Goal: Check status: Check status

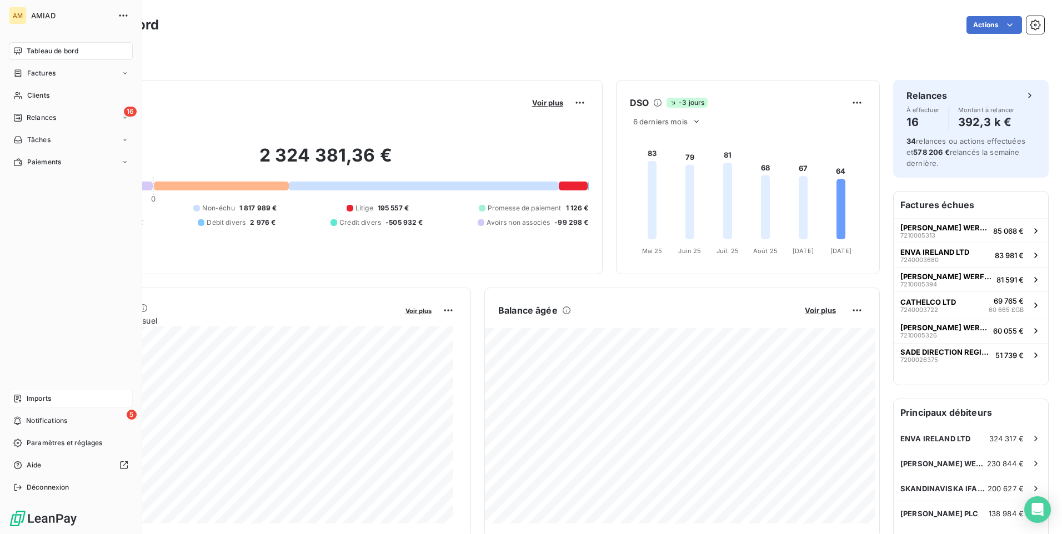
click at [49, 401] on span "Imports" at bounding box center [39, 399] width 24 height 10
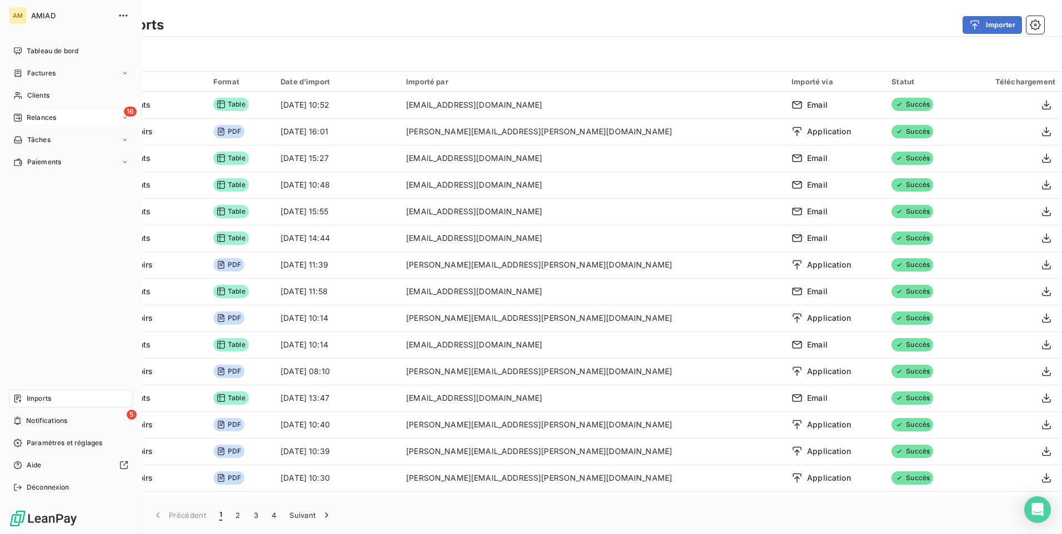
click at [62, 119] on div "16 Relances" at bounding box center [71, 118] width 124 height 18
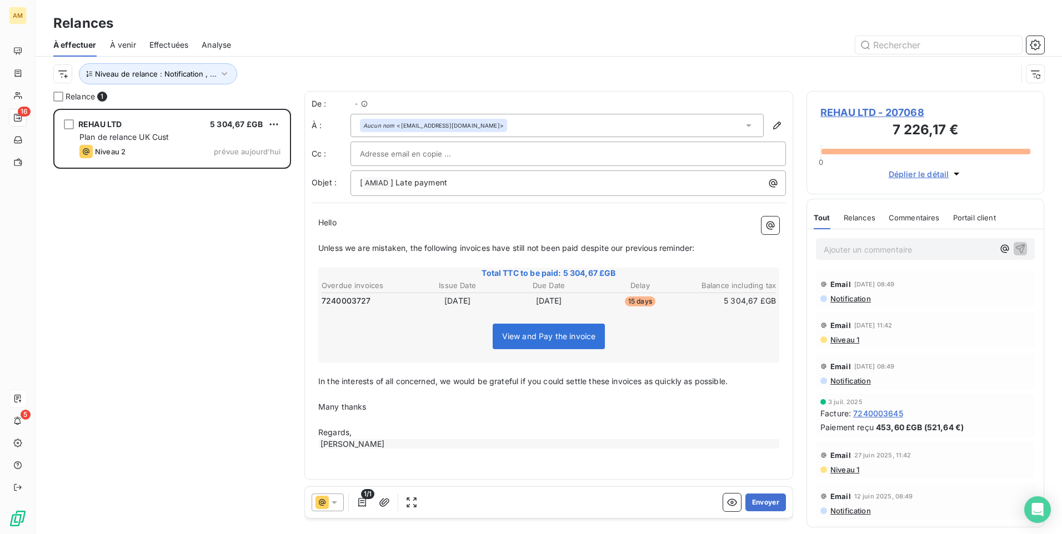
scroll to position [417, 229]
click at [129, 42] on span "À venir" at bounding box center [123, 44] width 26 height 11
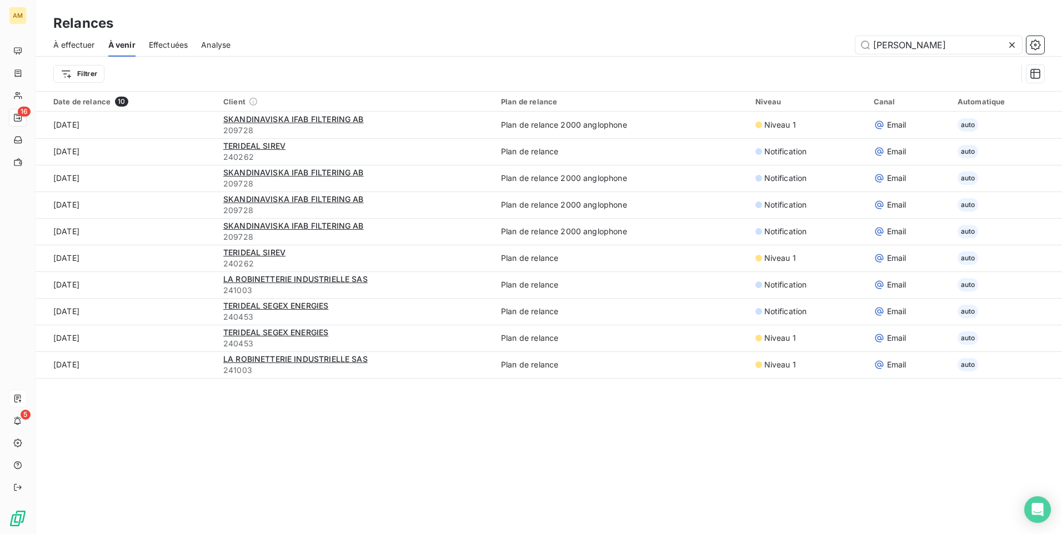
click at [164, 43] on span "Effectuées" at bounding box center [168, 44] width 39 height 11
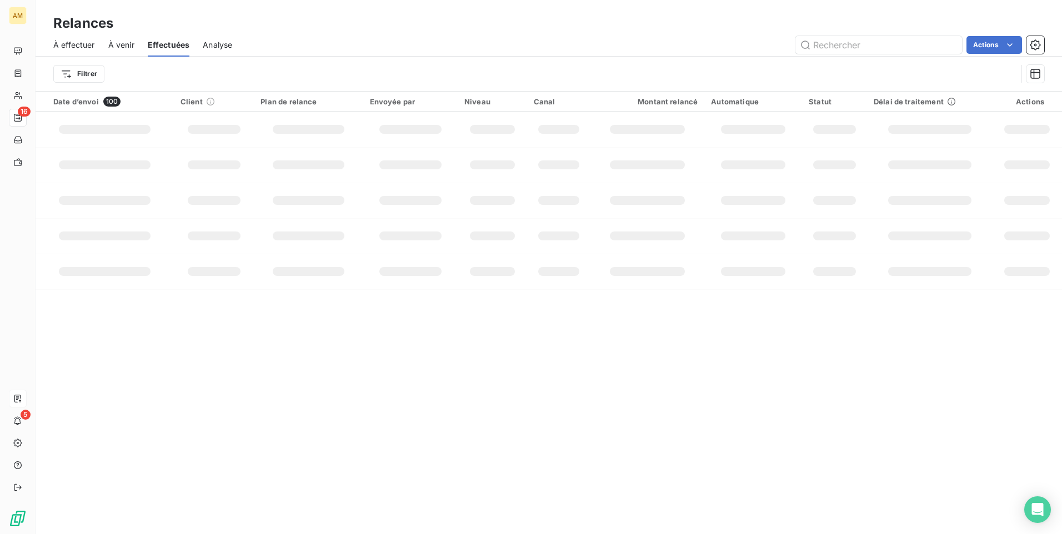
click at [83, 43] on span "À effectuer" at bounding box center [74, 44] width 42 height 11
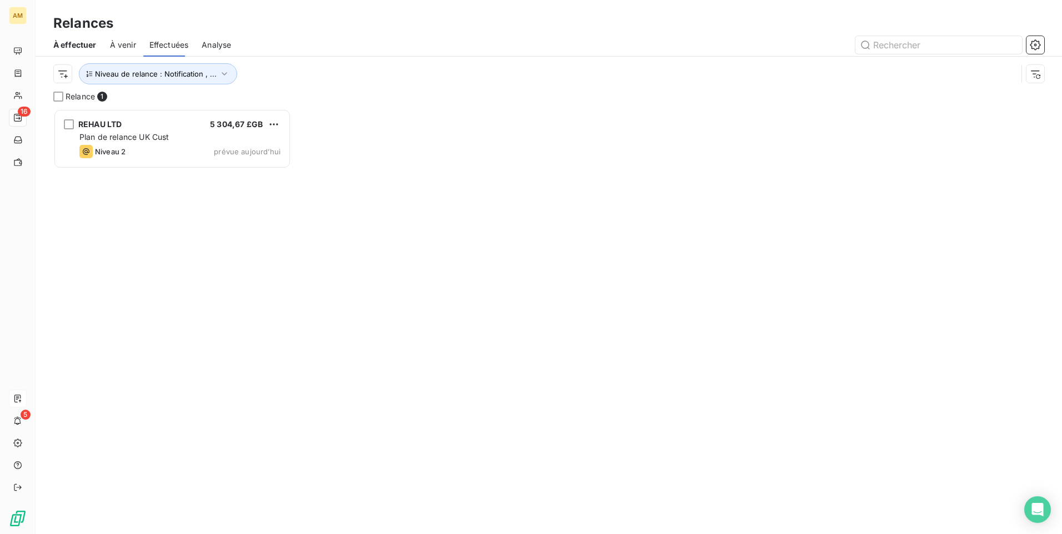
scroll to position [417, 229]
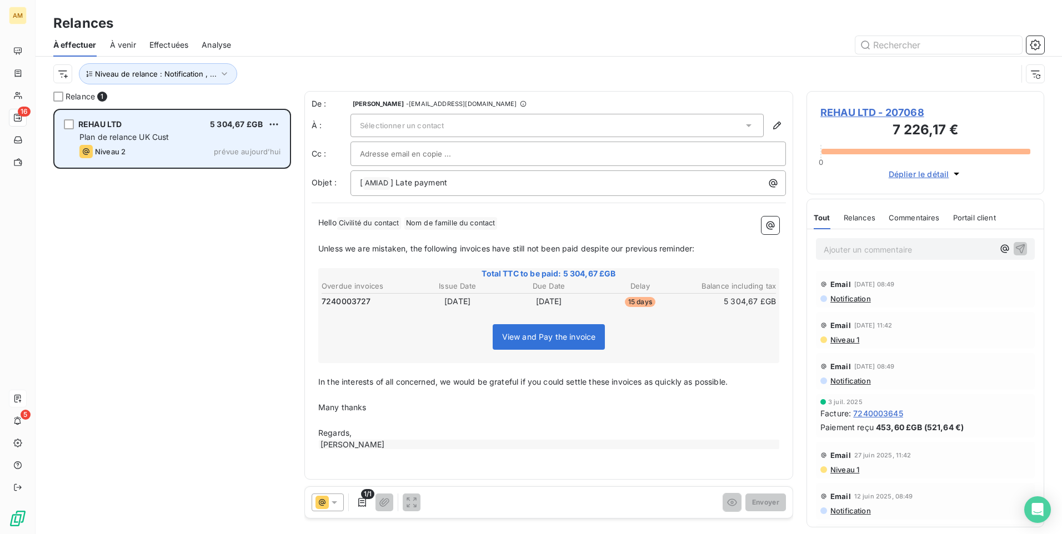
click at [168, 121] on div "REHAU LTD 5 304,67 £GB" at bounding box center [179, 124] width 201 height 10
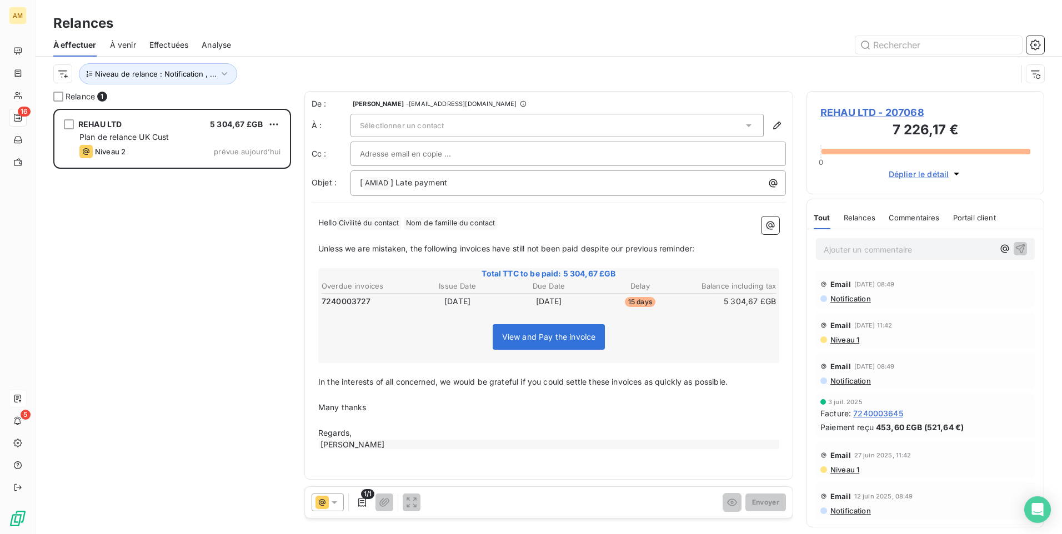
click at [890, 117] on span "REHAU LTD - 207068" at bounding box center [925, 112] width 210 height 15
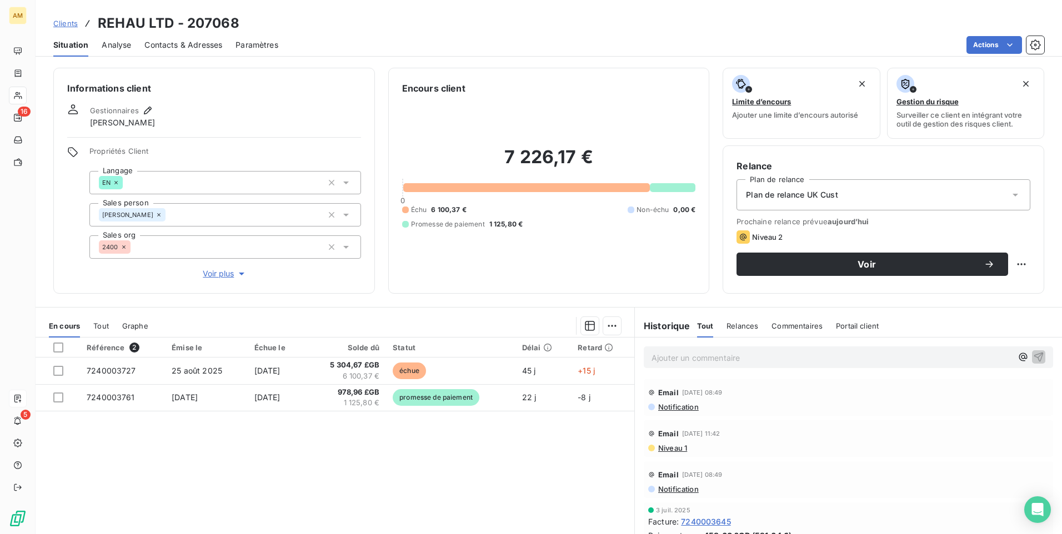
click at [181, 43] on span "Contacts & Adresses" at bounding box center [183, 44] width 78 height 11
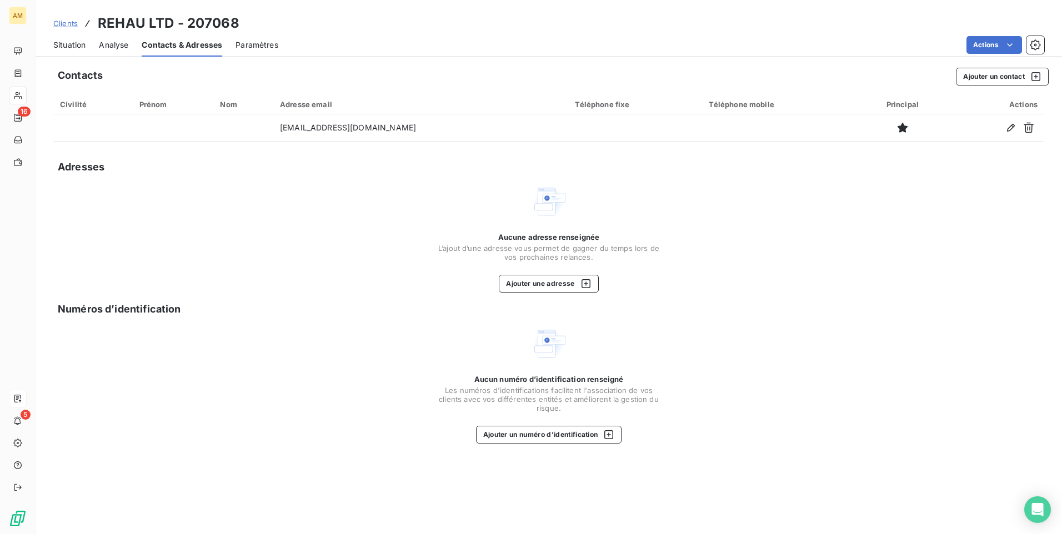
click at [59, 41] on span "Situation" at bounding box center [69, 44] width 32 height 11
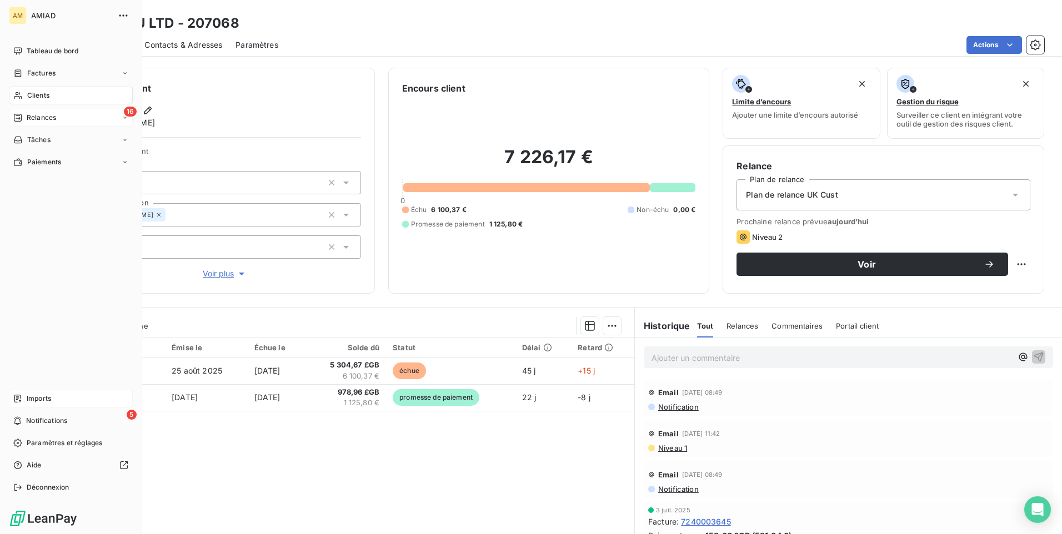
click at [36, 116] on span "Relances" at bounding box center [41, 118] width 29 height 10
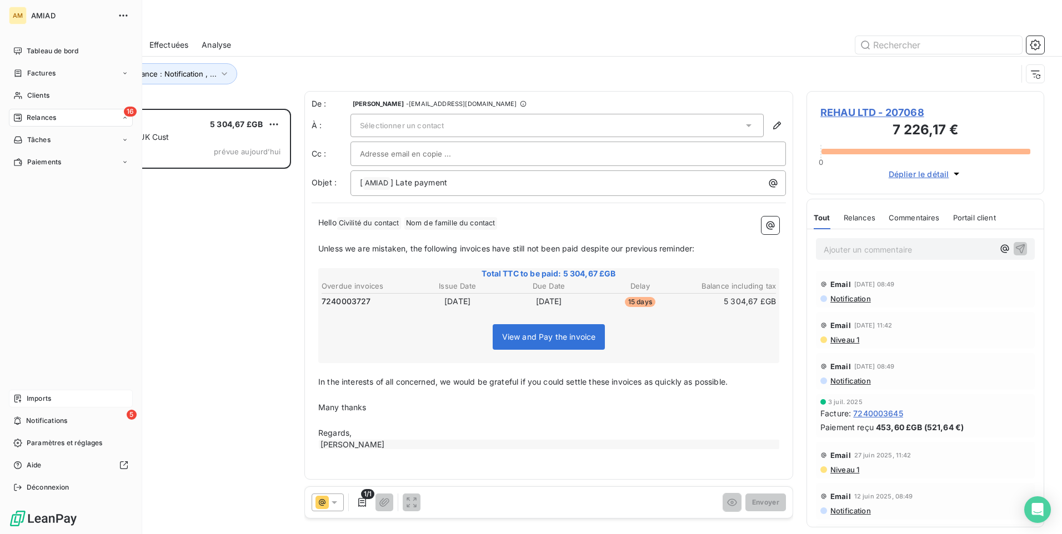
scroll to position [417, 229]
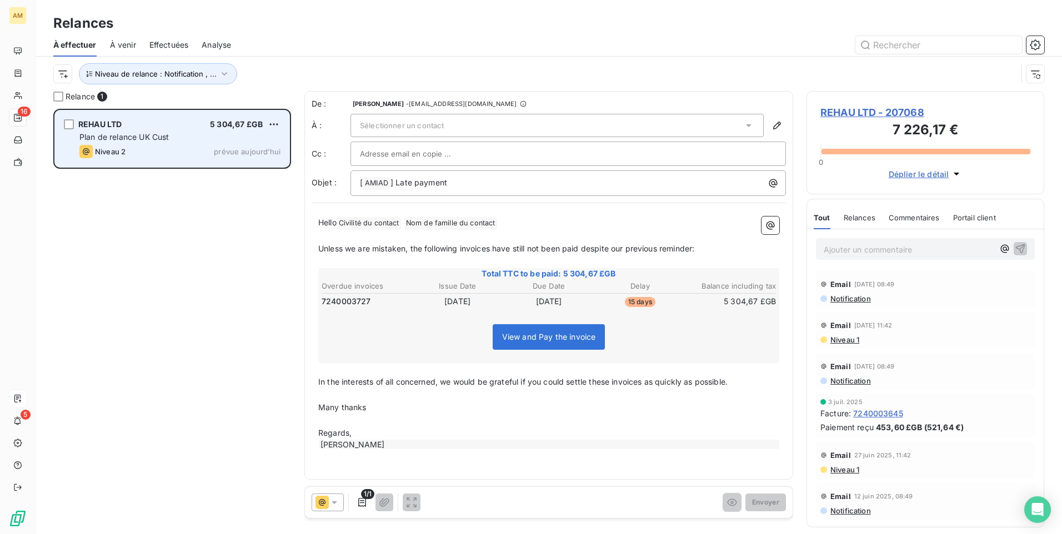
click at [160, 138] on span "Plan de relance UK Cust" at bounding box center [123, 136] width 89 height 9
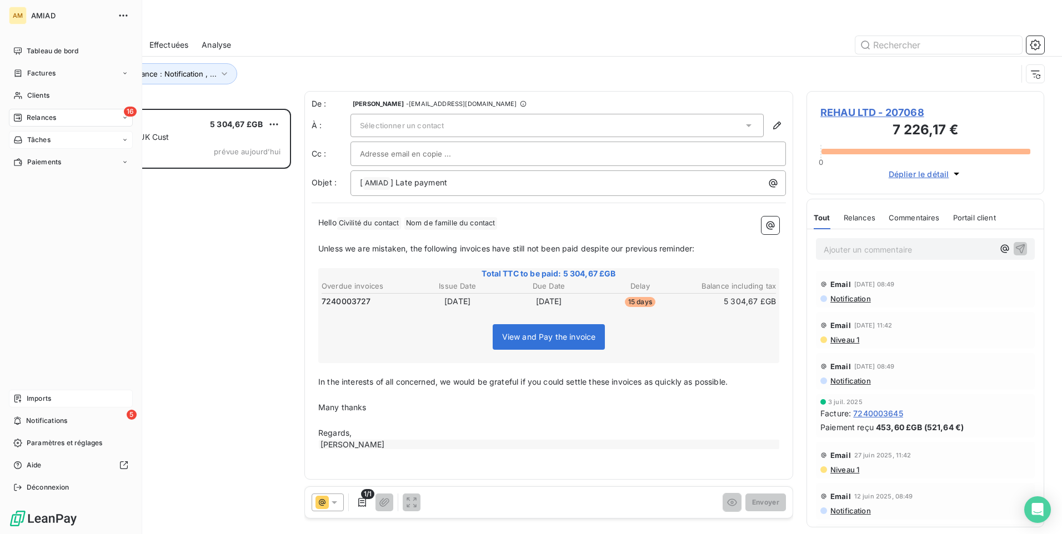
click at [43, 136] on span "Tâches" at bounding box center [38, 140] width 23 height 10
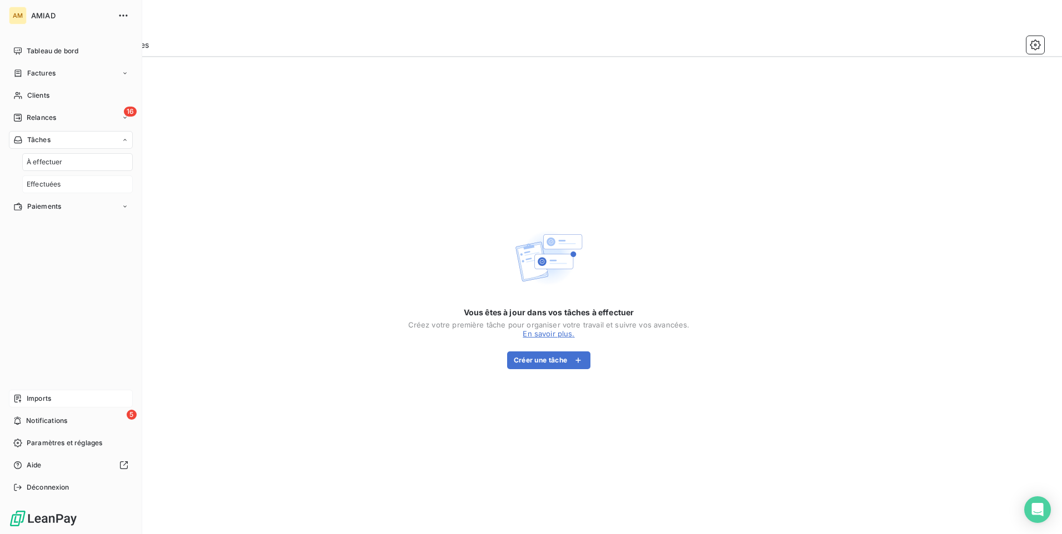
click at [61, 178] on div "Effectuées" at bounding box center [77, 185] width 111 height 18
click at [81, 157] on div "À effectuer" at bounding box center [77, 162] width 111 height 18
click at [77, 204] on div "Paiements" at bounding box center [71, 207] width 124 height 18
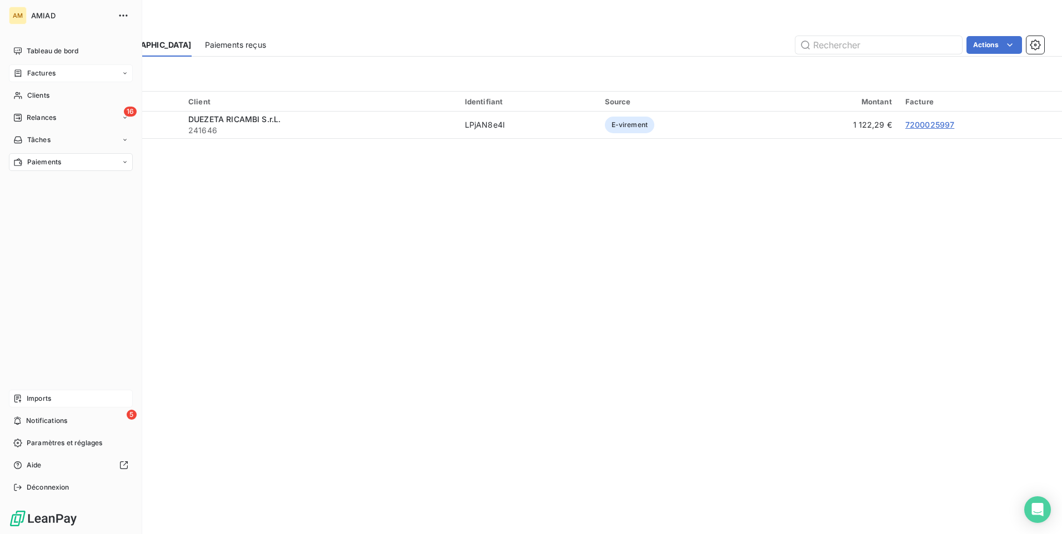
click at [73, 77] on div "Factures" at bounding box center [71, 73] width 124 height 18
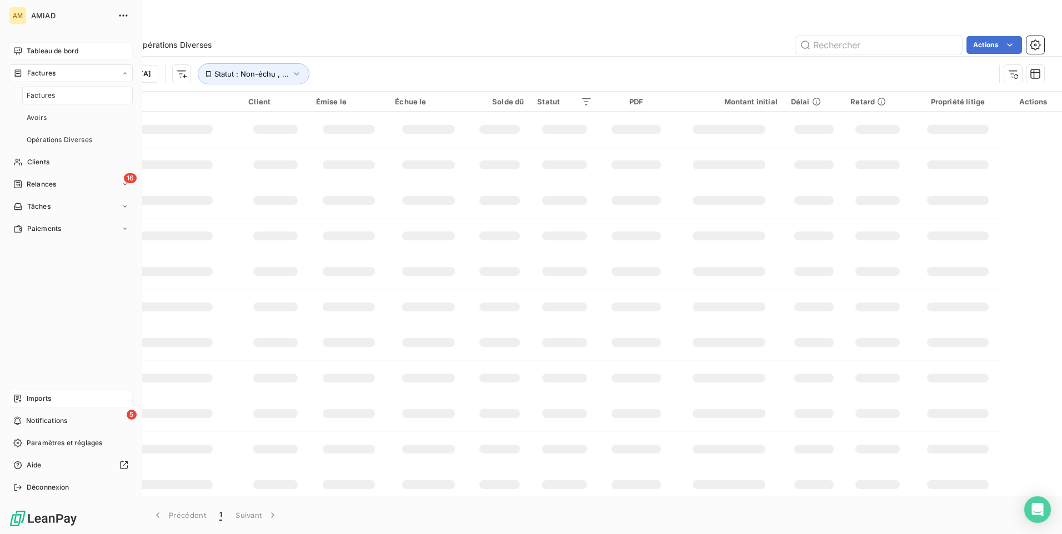
click at [71, 52] on span "Tableau de bord" at bounding box center [53, 51] width 52 height 10
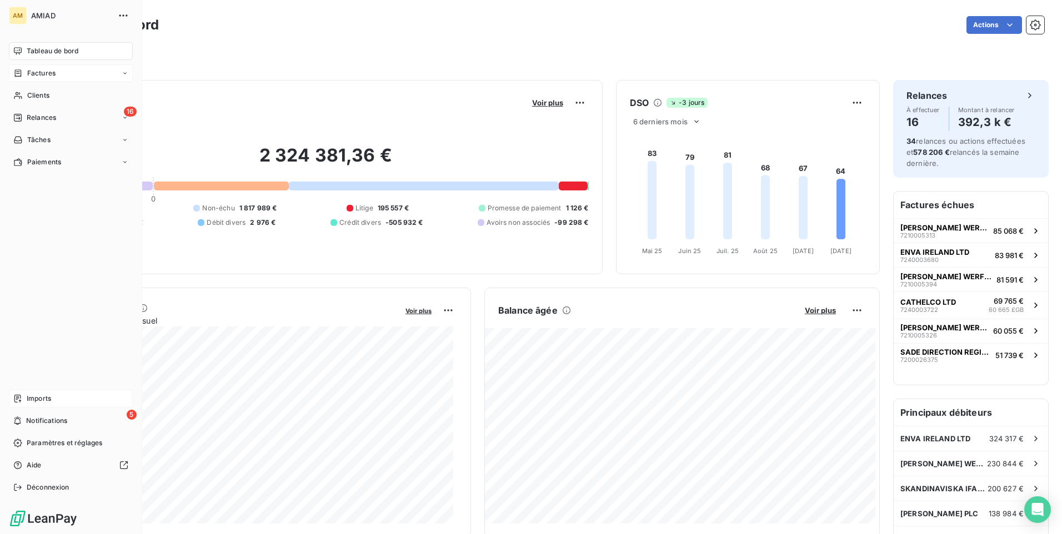
click at [57, 69] on div "Factures" at bounding box center [71, 73] width 124 height 18
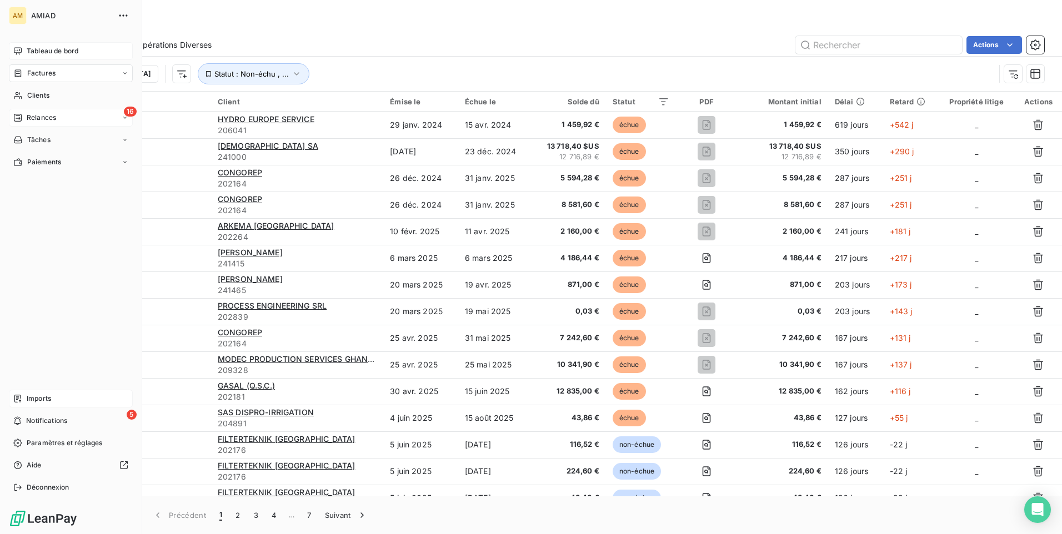
click at [74, 111] on div "16 Relances" at bounding box center [71, 118] width 124 height 18
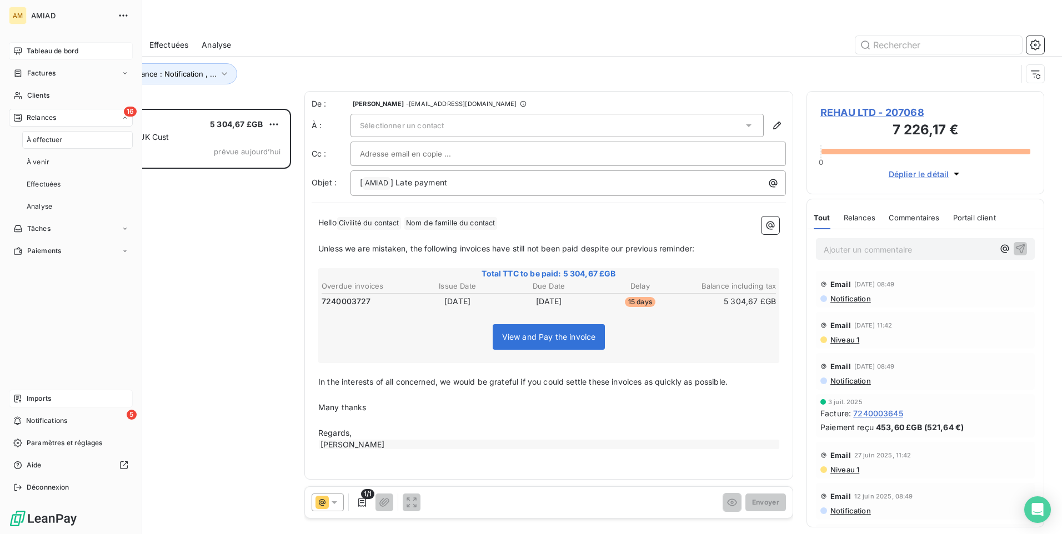
scroll to position [417, 229]
click at [68, 49] on span "Tableau de bord" at bounding box center [53, 51] width 52 height 10
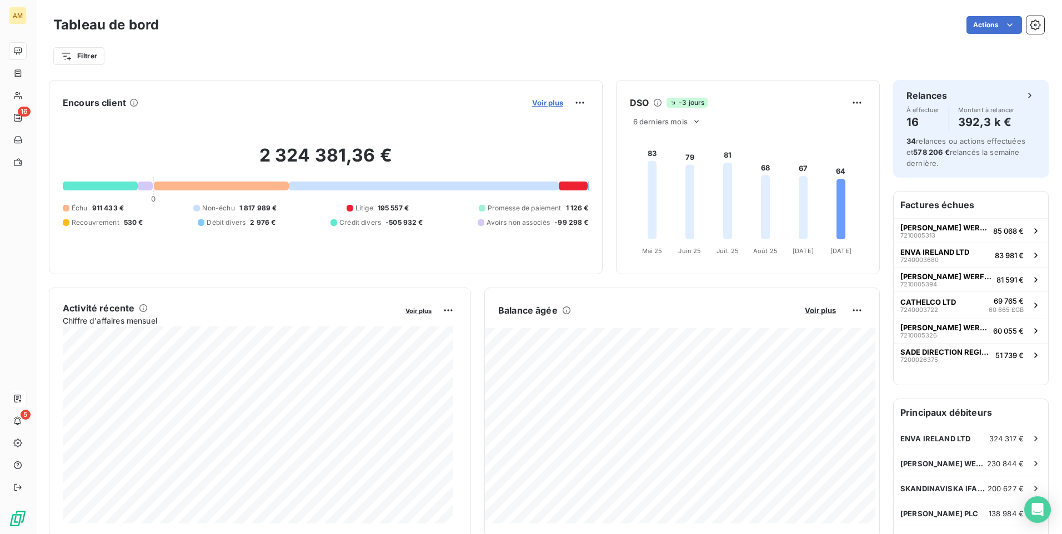
click at [534, 100] on span "Voir plus" at bounding box center [547, 102] width 31 height 9
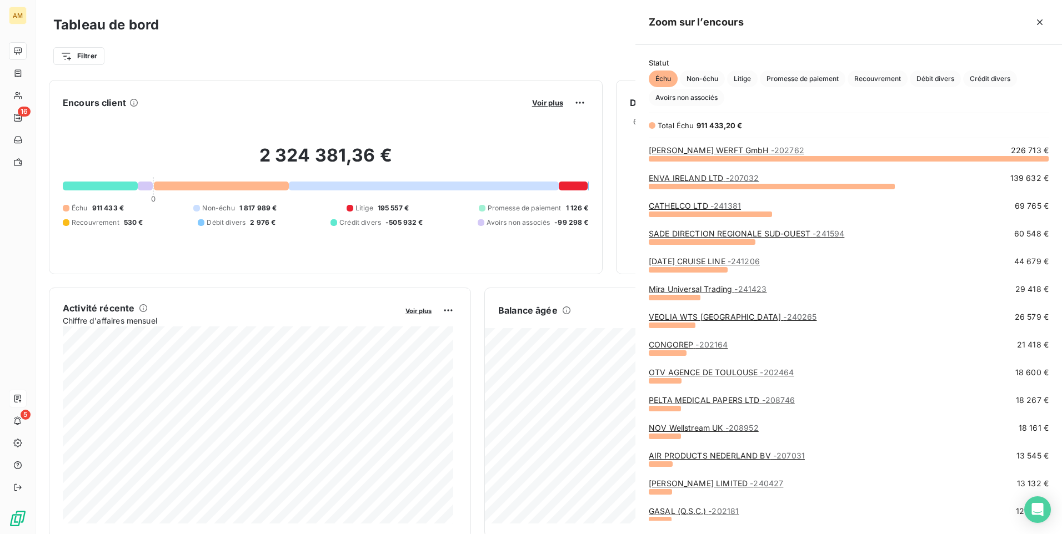
scroll to position [368, 418]
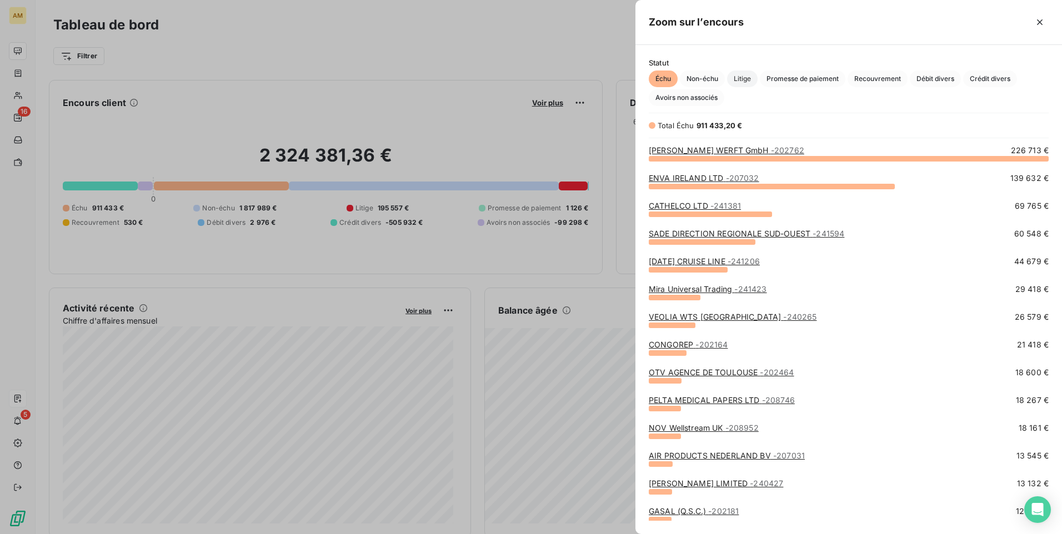
click at [749, 75] on span "Litige" at bounding box center [742, 79] width 31 height 17
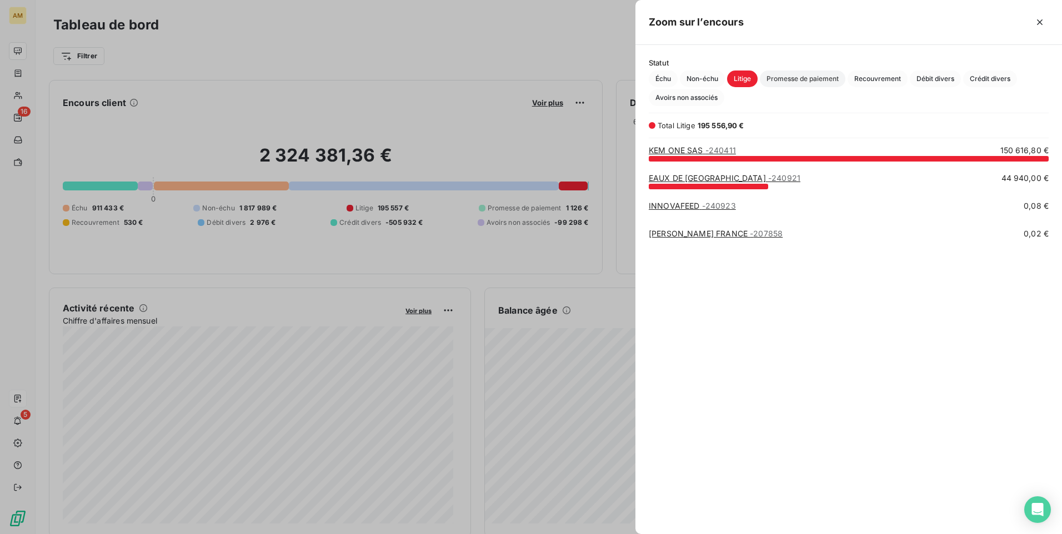
click at [809, 79] on span "Promesse de paiement" at bounding box center [803, 79] width 86 height 17
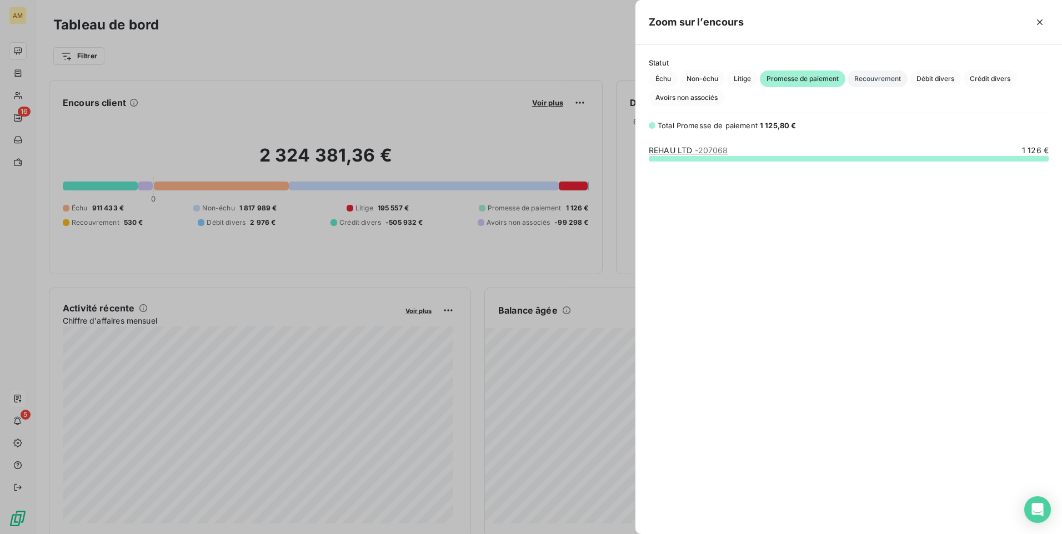
click at [870, 78] on span "Recouvrement" at bounding box center [878, 79] width 60 height 17
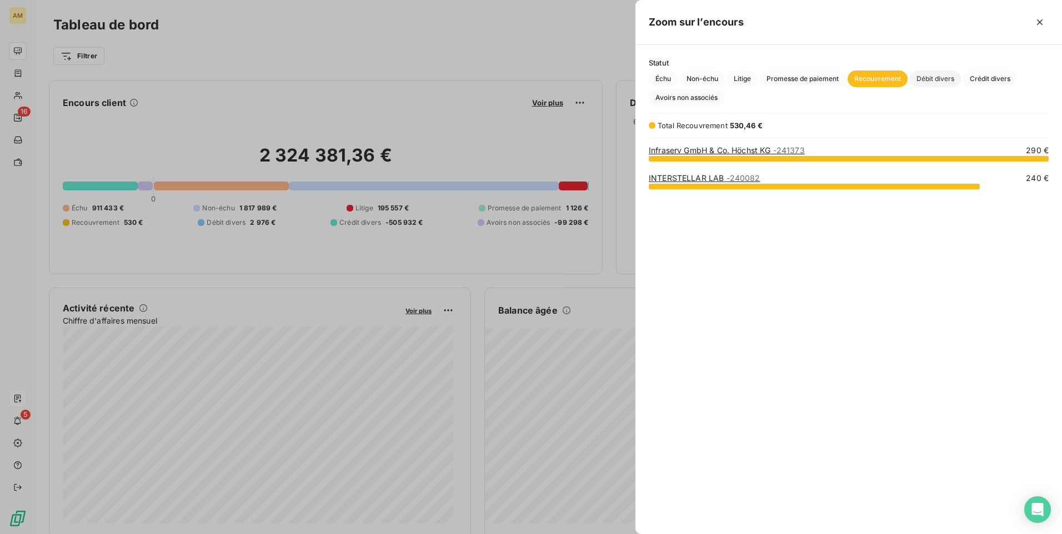
click at [927, 76] on span "Débit divers" at bounding box center [935, 79] width 51 height 17
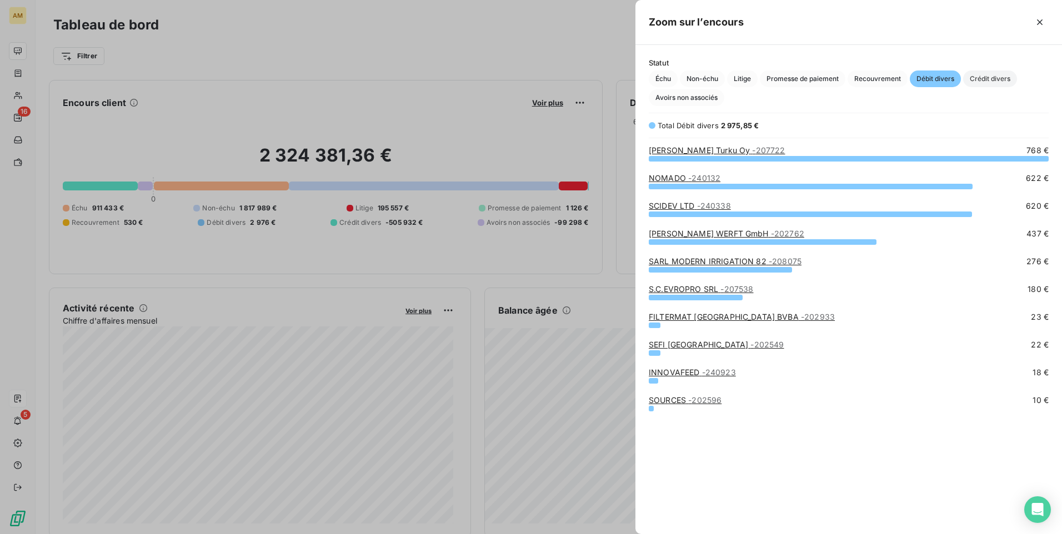
click at [995, 74] on span "Crédit divers" at bounding box center [990, 79] width 54 height 17
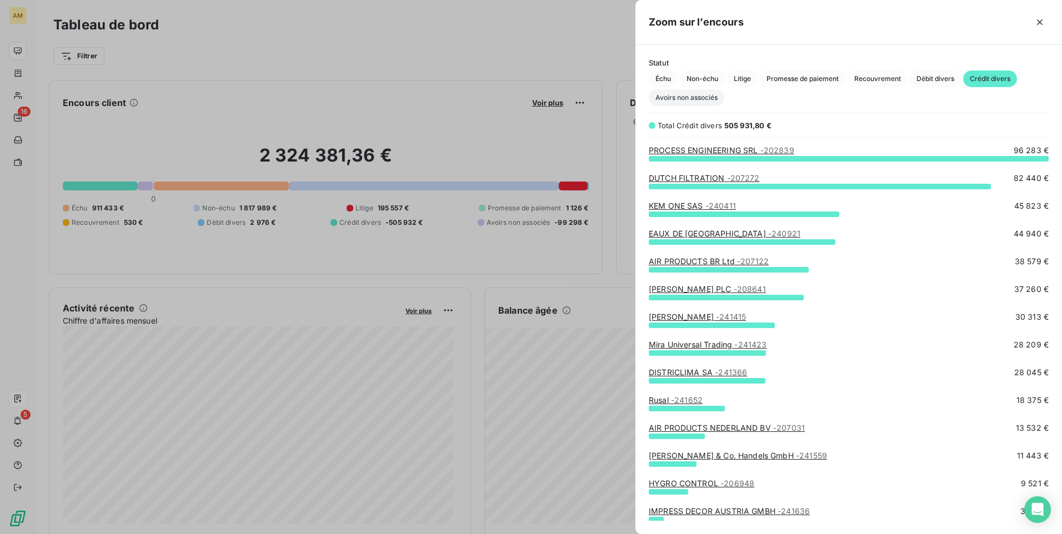
click at [706, 98] on span "Avoirs non associés" at bounding box center [687, 97] width 76 height 17
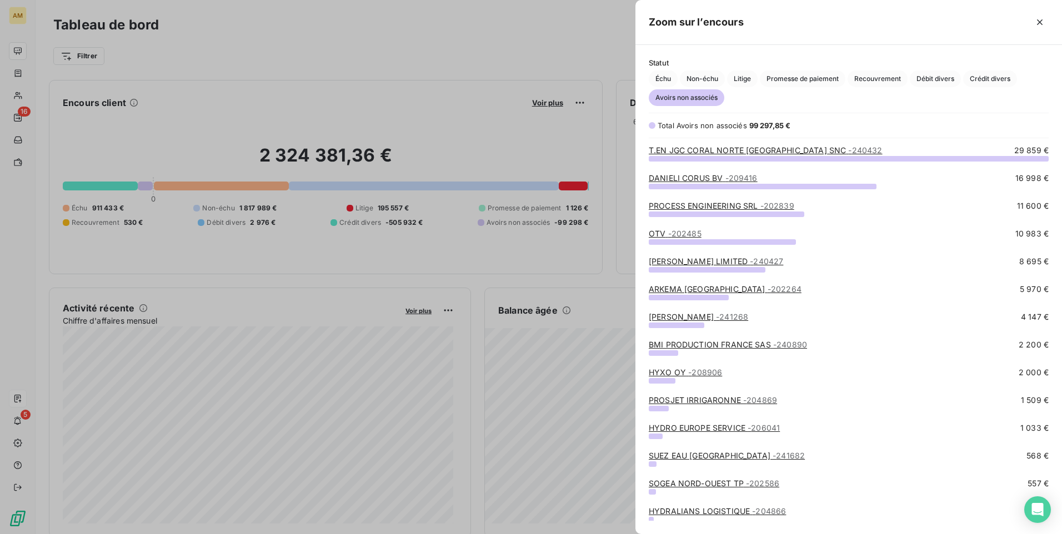
scroll to position [111, 0]
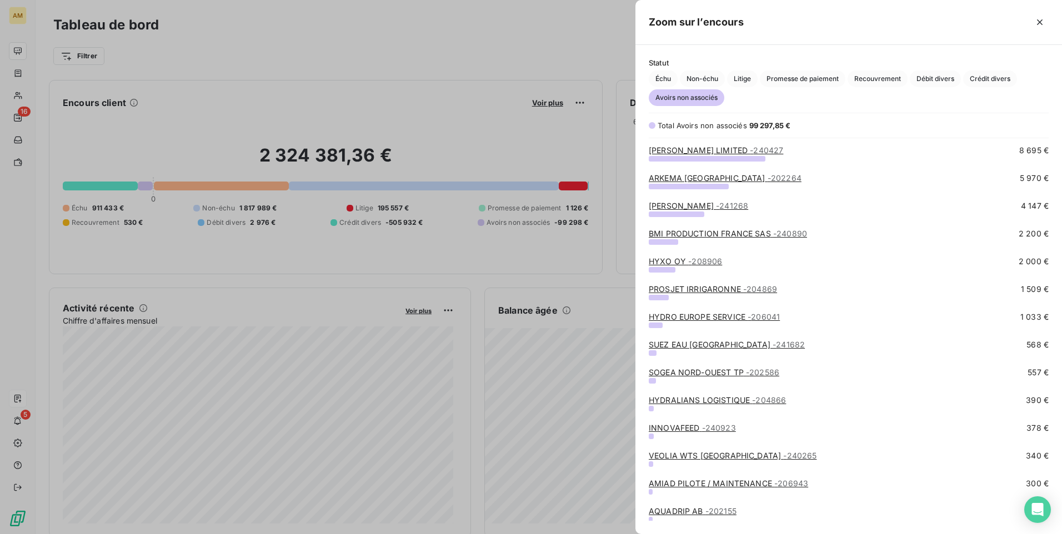
click at [362, 42] on div at bounding box center [531, 267] width 1062 height 534
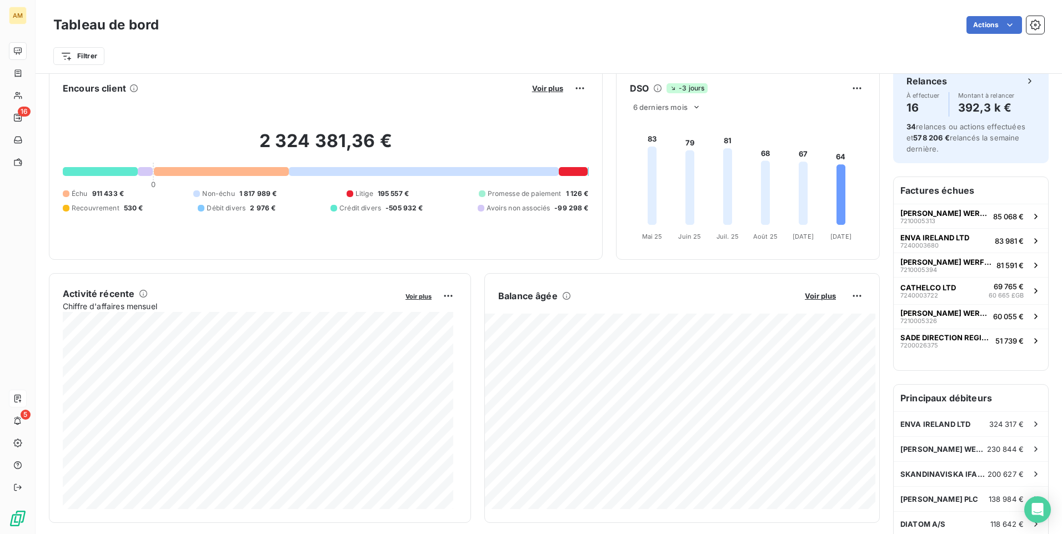
scroll to position [0, 0]
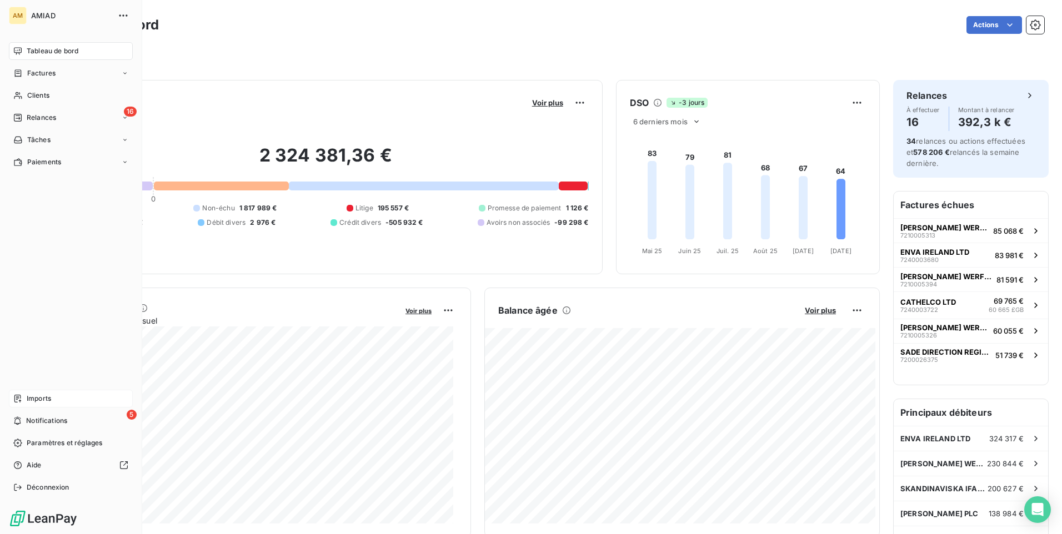
click at [35, 121] on span "Relances" at bounding box center [41, 118] width 29 height 10
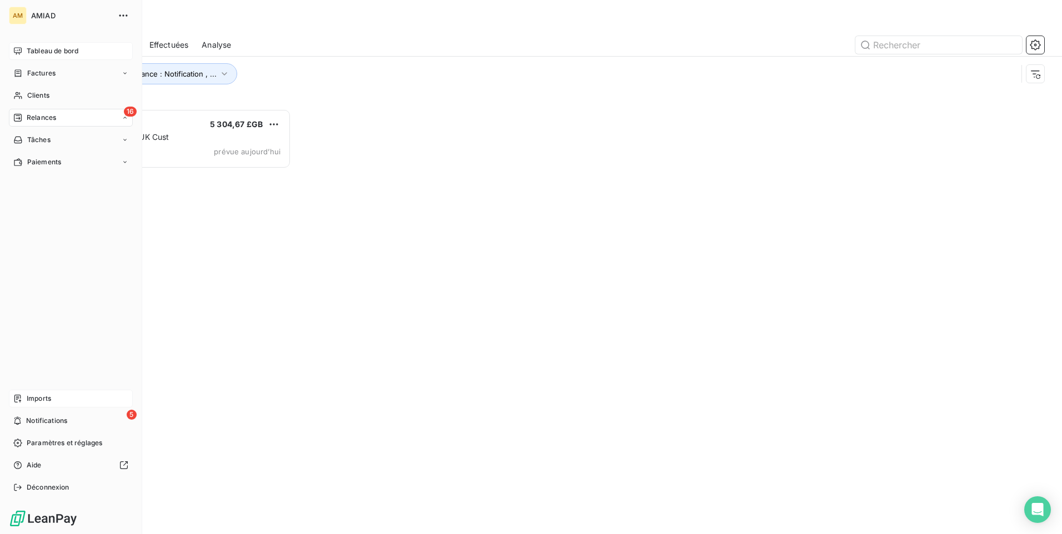
scroll to position [417, 229]
